Goal: Task Accomplishment & Management: Manage account settings

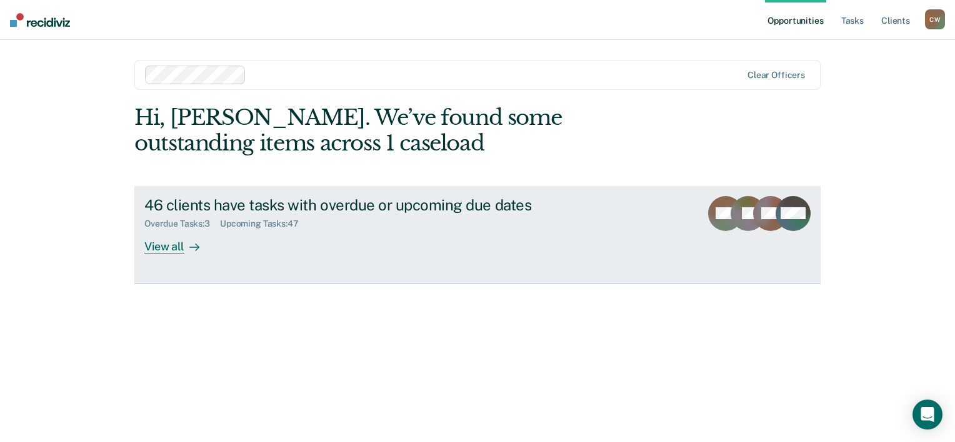
click at [169, 251] on div "View all" at bounding box center [179, 241] width 70 height 24
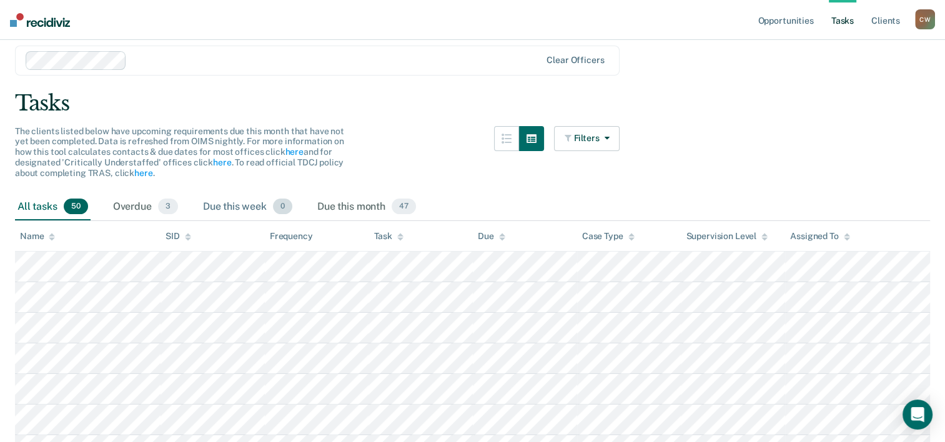
scroll to position [62, 0]
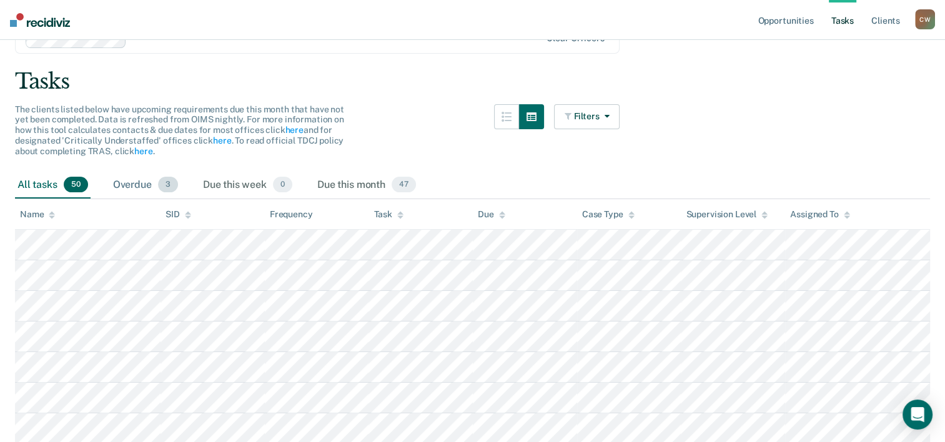
click at [154, 188] on div "Overdue 3" at bounding box center [146, 185] width 70 height 27
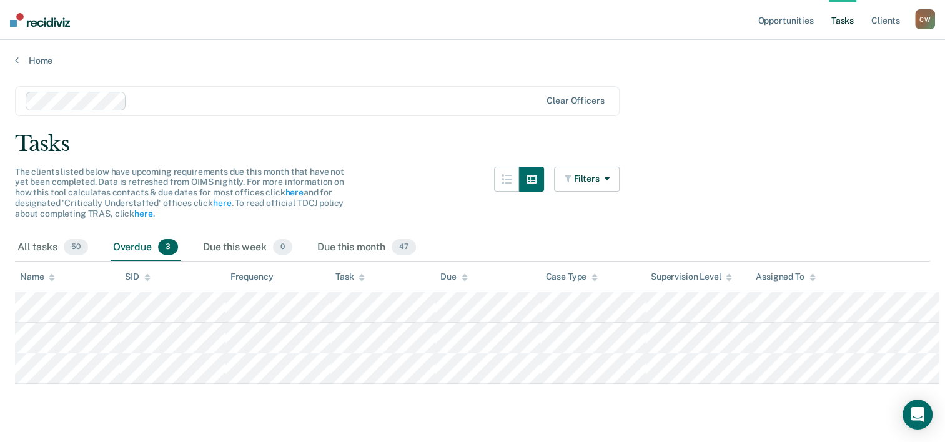
scroll to position [0, 0]
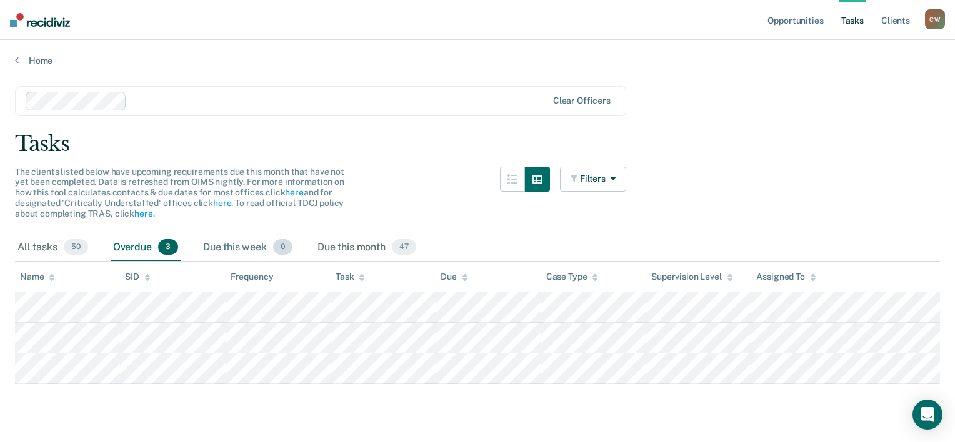
click at [227, 245] on div "Due this week 0" at bounding box center [248, 247] width 94 height 27
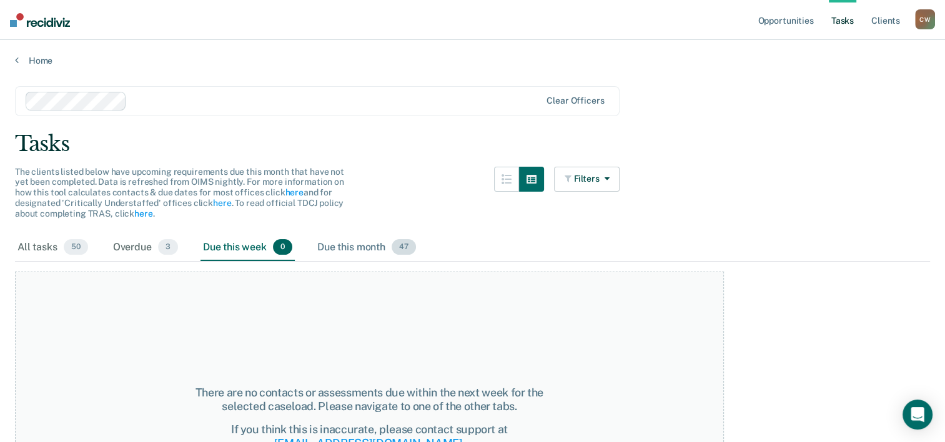
click at [351, 249] on div "Due this month 47" at bounding box center [367, 247] width 104 height 27
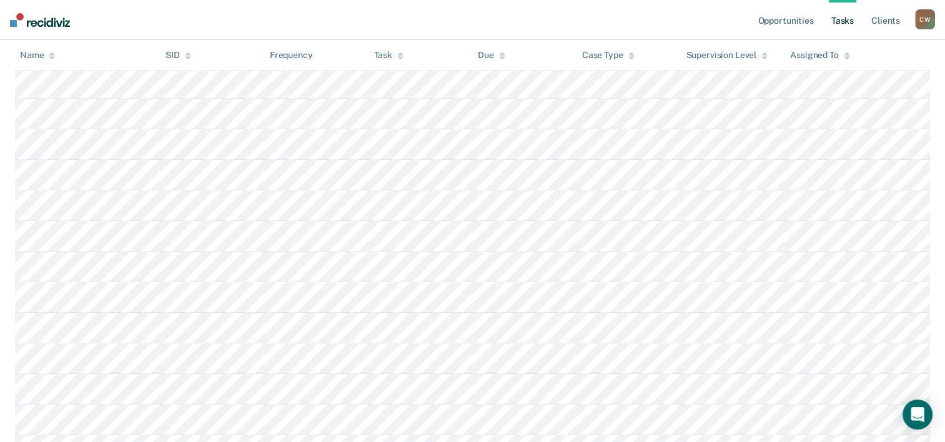
scroll to position [562, 0]
